Goal: Task Accomplishment & Management: Complete application form

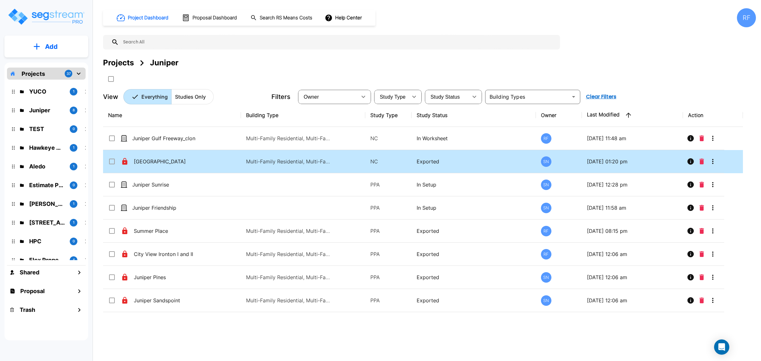
click at [289, 163] on p "Multi-Family Residential, Multi-Family Residential, Multi-Family Residential, M…" at bounding box center [289, 162] width 86 height 8
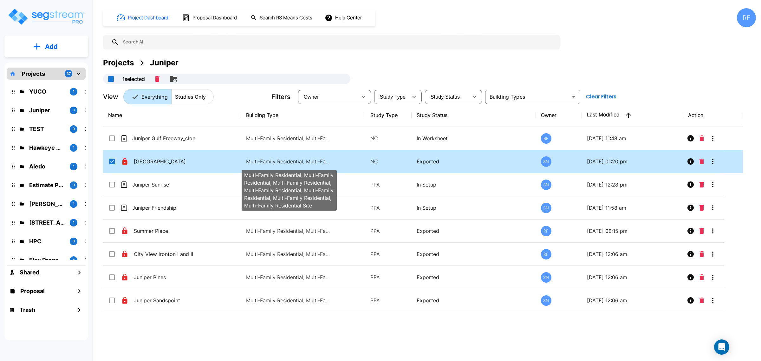
click at [321, 161] on p "Multi-Family Residential, Multi-Family Residential, Multi-Family Residential, M…" at bounding box center [289, 162] width 86 height 8
checkbox input "false"
click at [321, 161] on p "Multi-Family Residential, Multi-Family Residential, Multi-Family Residential, M…" at bounding box center [289, 162] width 86 height 8
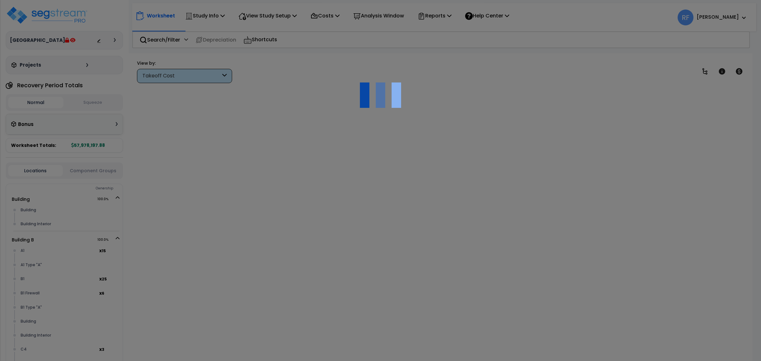
click at [296, 18] on div at bounding box center [380, 180] width 761 height 361
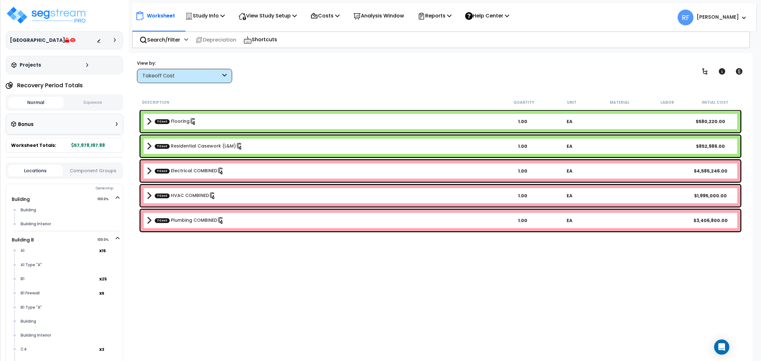
click at [296, 18] on p "View Study Setup" at bounding box center [268, 15] width 58 height 9
click at [285, 28] on link "Building Setup" at bounding box center [266, 30] width 63 height 13
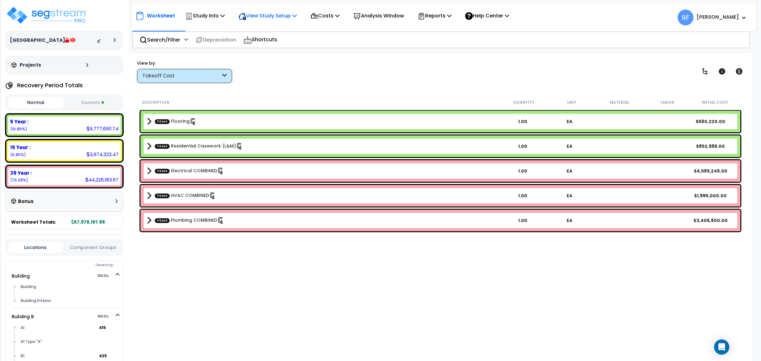
click at [287, 17] on p "View Study Setup" at bounding box center [268, 15] width 58 height 9
click at [278, 45] on link "View Questionnaire" at bounding box center [266, 43] width 63 height 13
click at [225, 10] on div "Study Info" at bounding box center [205, 15] width 40 height 15
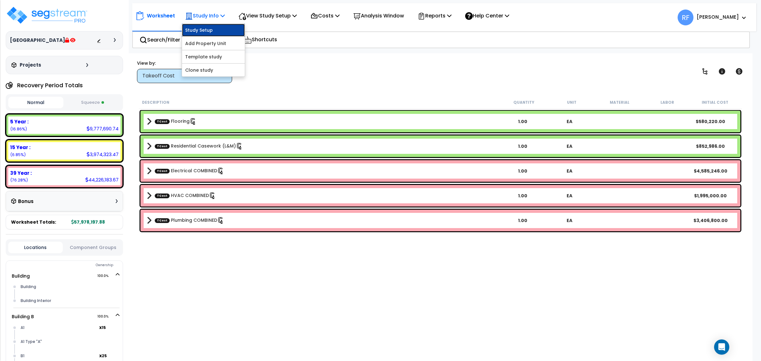
click at [226, 30] on link "Study Setup" at bounding box center [213, 30] width 63 height 13
click at [727, 23] on span "RF Rafael" at bounding box center [712, 18] width 69 height 16
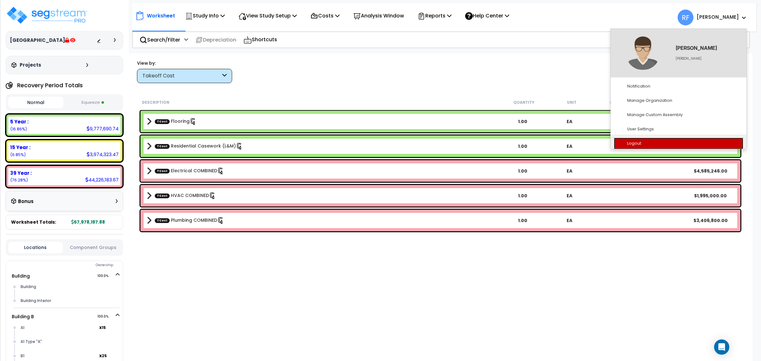
click at [664, 145] on link "Logout" at bounding box center [678, 144] width 129 height 12
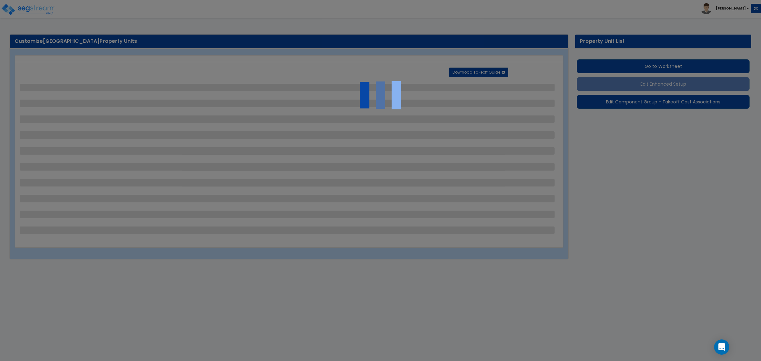
select select "2"
select select "1"
select select "2"
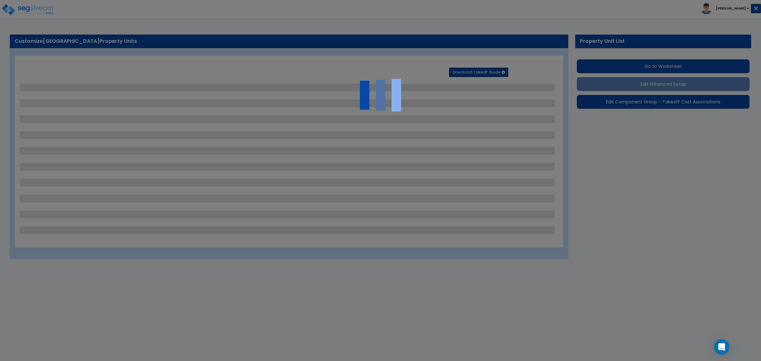
select select "1"
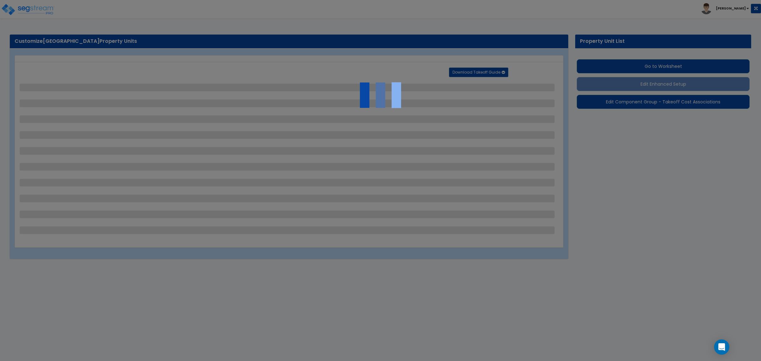
select select "7"
select select "1"
select select "2"
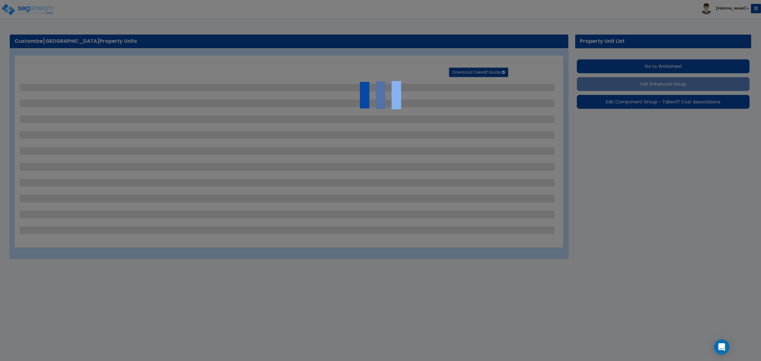
select select "2"
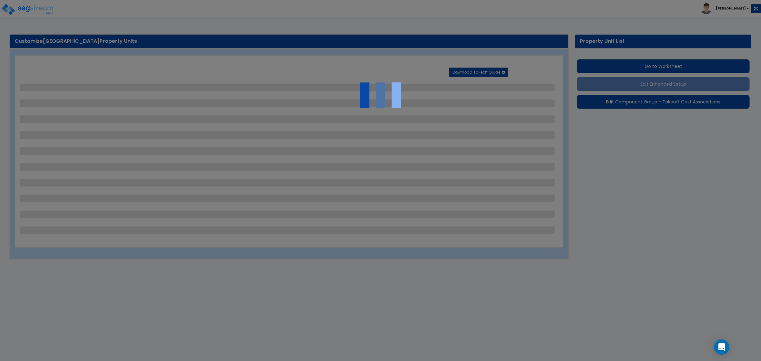
select select "1"
select select "3"
select select "1"
select select "3"
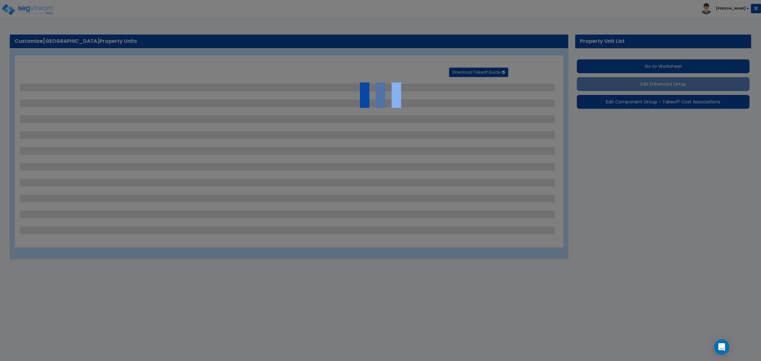
select select "2"
select select "1"
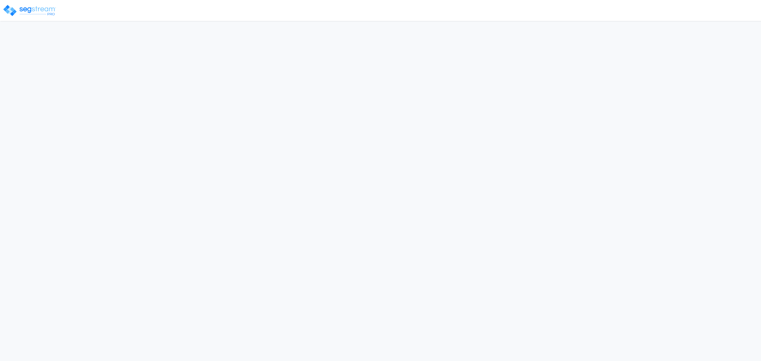
select select "2024"
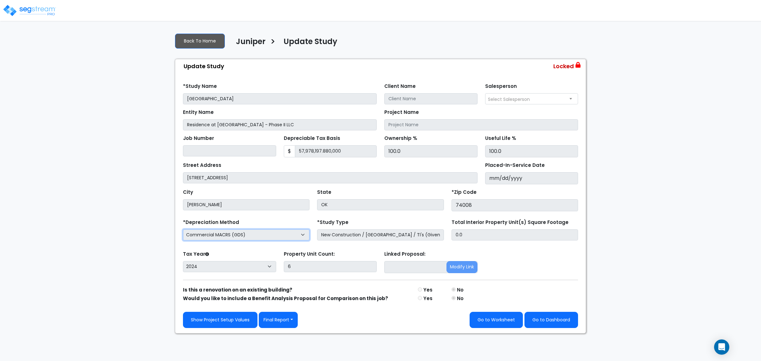
click at [226, 237] on select "Commercial MACRS (GDS) Residential Rental MACRS (GDS) Commercial MACRS (GDS) QI…" at bounding box center [246, 234] width 127 height 11
click at [380, 326] on div "Show Project Setup Values Final Report Report Custom Fields Report Images Repor…" at bounding box center [380, 320] width 395 height 16
